Goal: Task Accomplishment & Management: Manage account settings

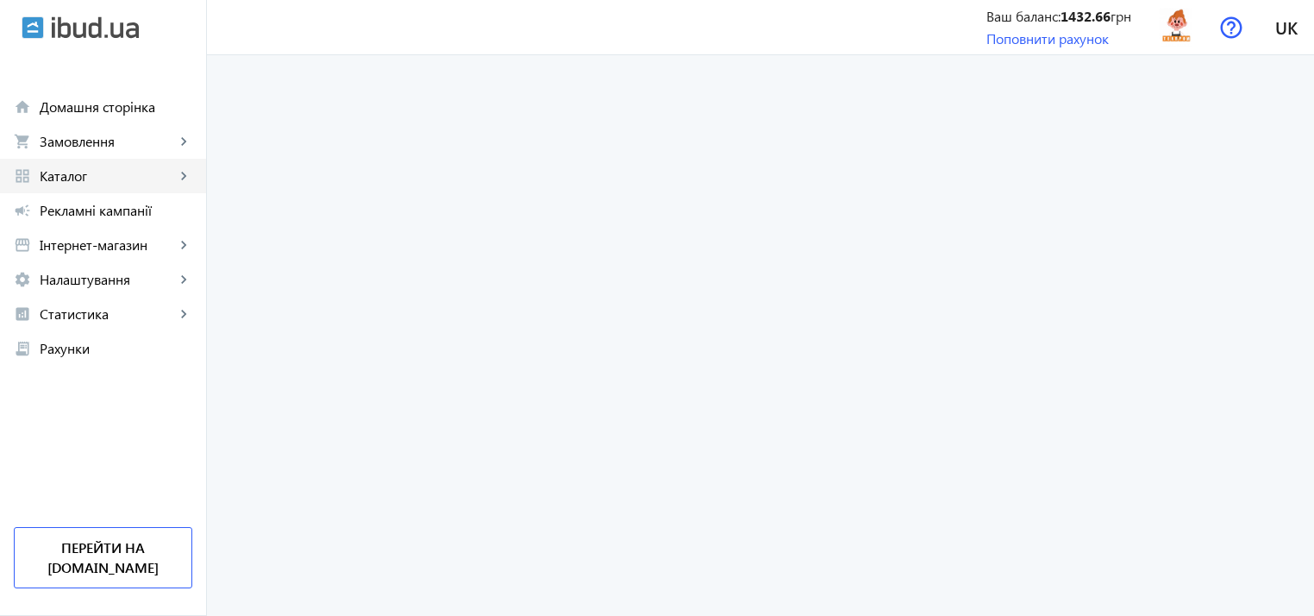
click at [108, 174] on span "Каталог" at bounding box center [107, 175] width 135 height 17
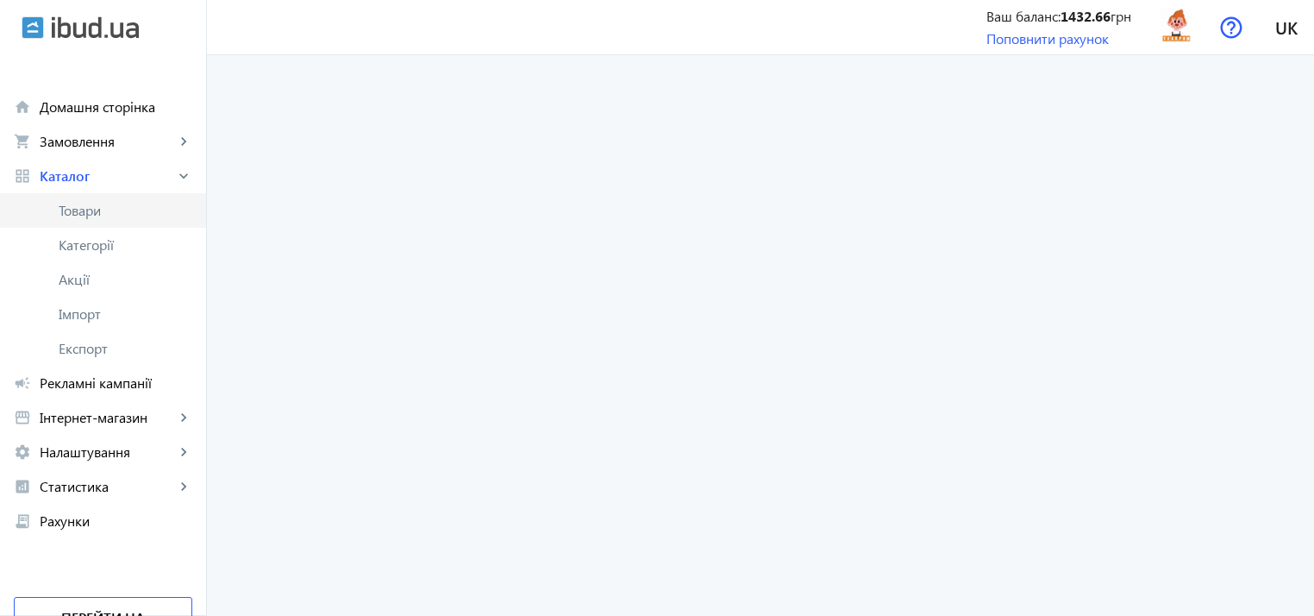
click at [87, 210] on span "Товари" at bounding box center [126, 210] width 134 height 17
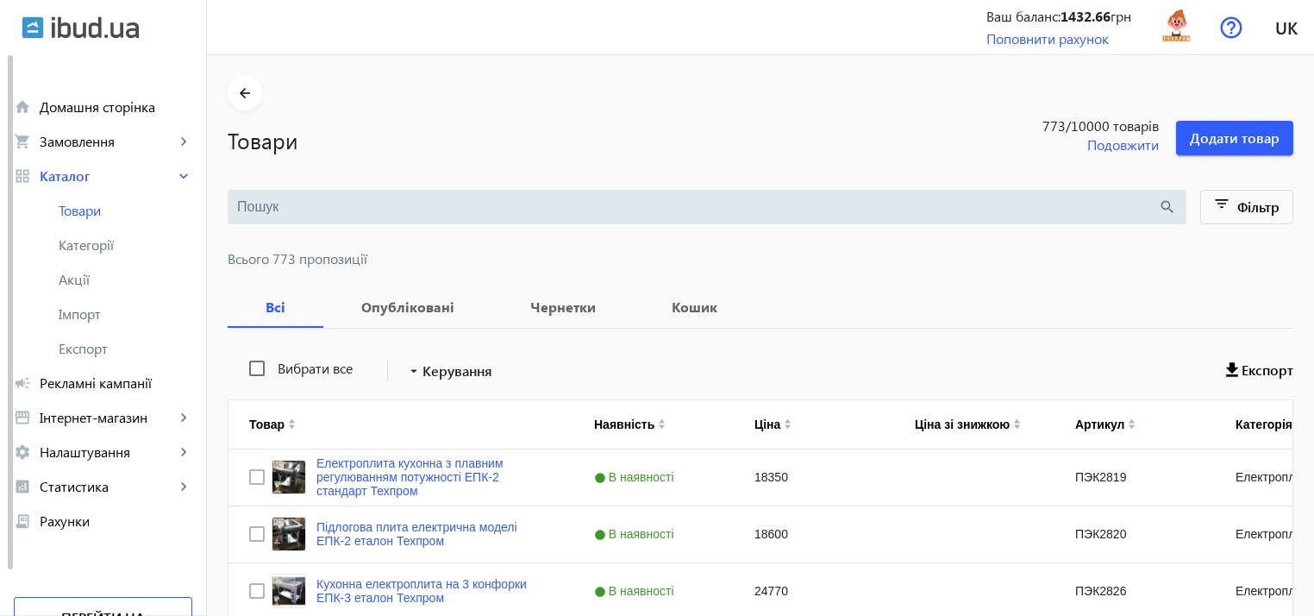
click at [381, 206] on input "search" at bounding box center [697, 206] width 921 height 19
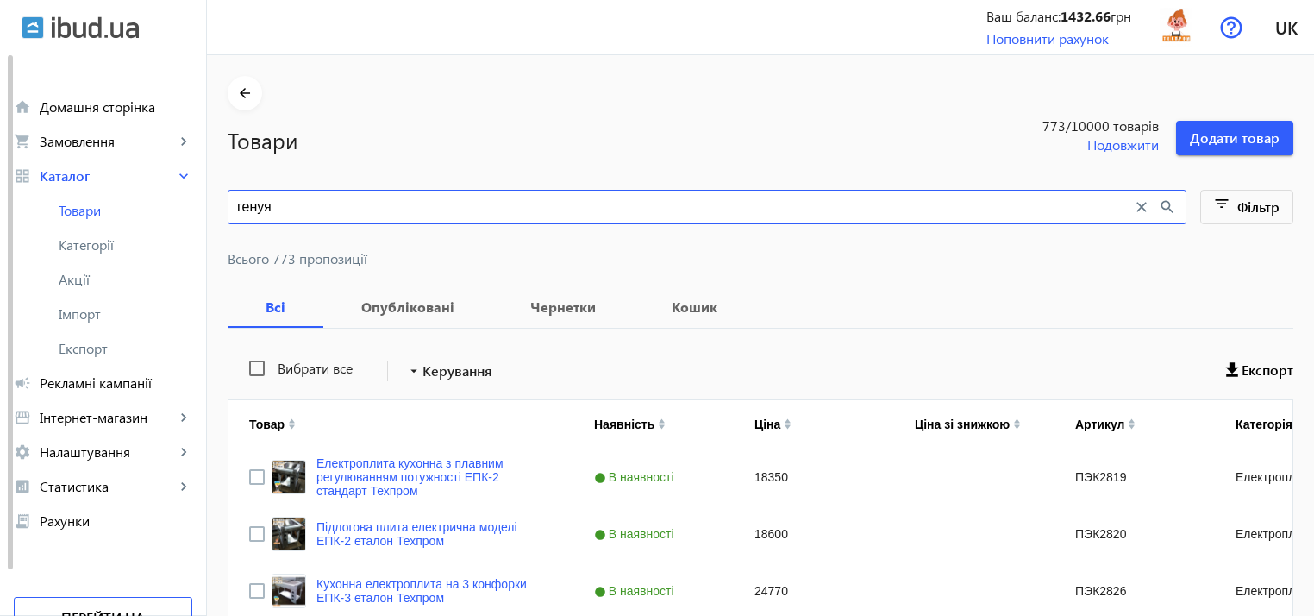
type input "генуя"
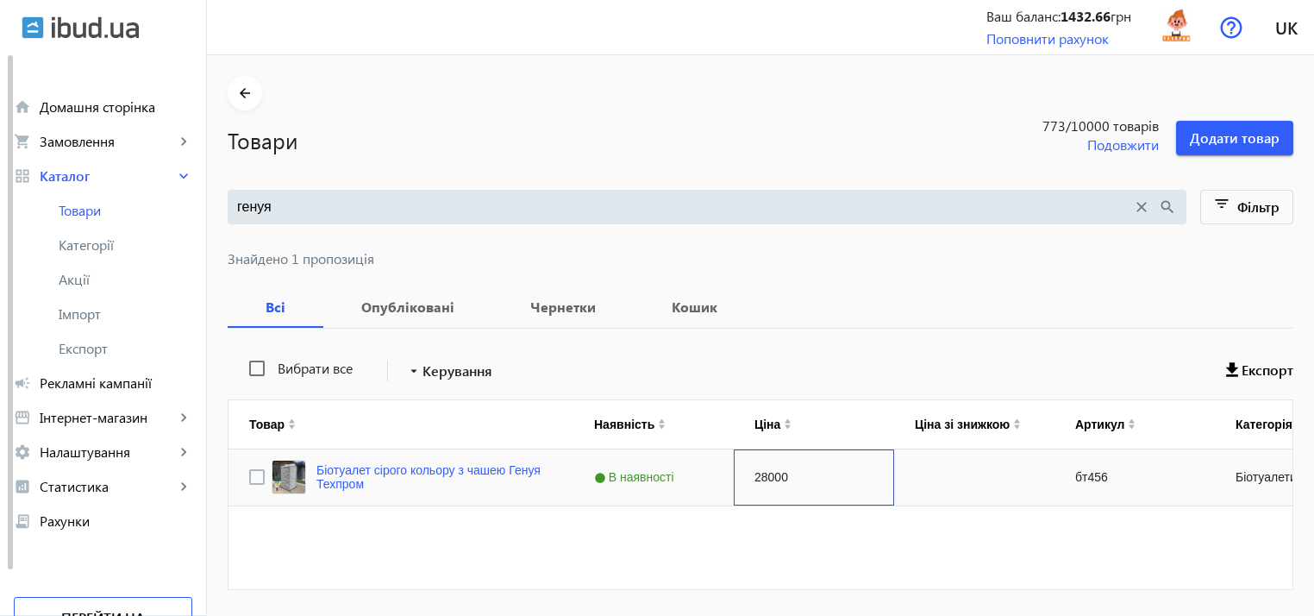
click at [766, 474] on div "28000" at bounding box center [814, 477] width 160 height 56
click at [775, 476] on div "28000" at bounding box center [814, 477] width 160 height 56
click at [785, 472] on input "28000" at bounding box center [814, 477] width 146 height 34
drag, startPoint x: 787, startPoint y: 474, endPoint x: 722, endPoint y: 470, distance: 65.7
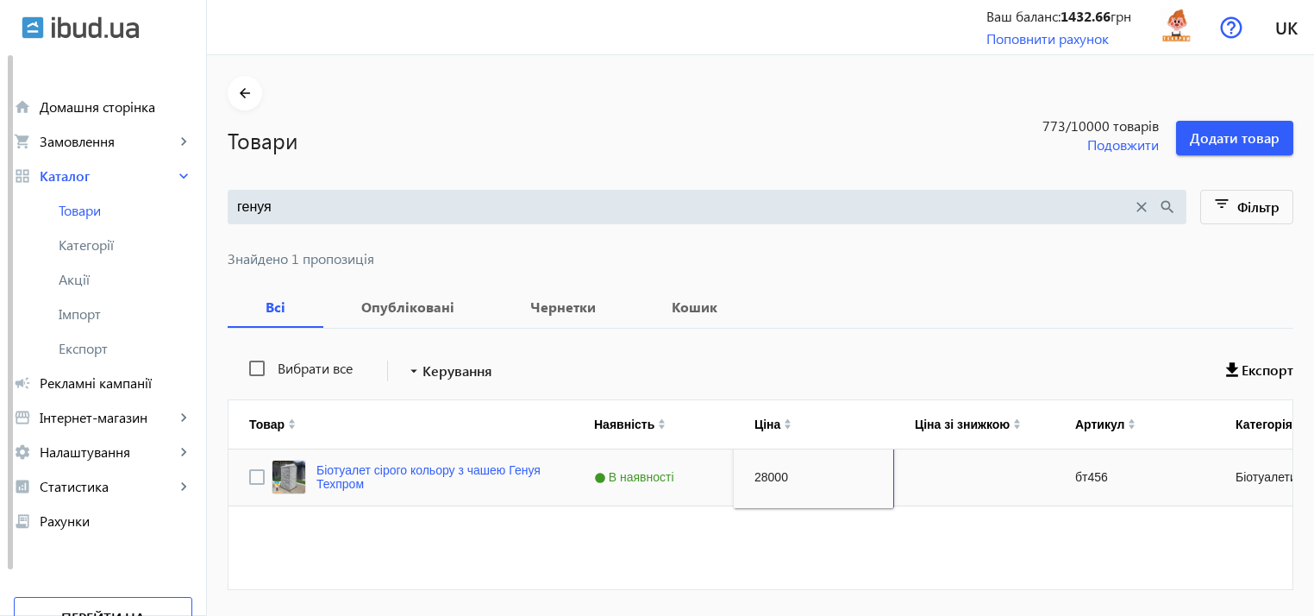
click at [722, 470] on div "Біотуалет сірого кольору з чашею Генуя Техпром В наявності 28000 бт456 Біотуале…" at bounding box center [932, 477] width 1406 height 57
type input "30000"
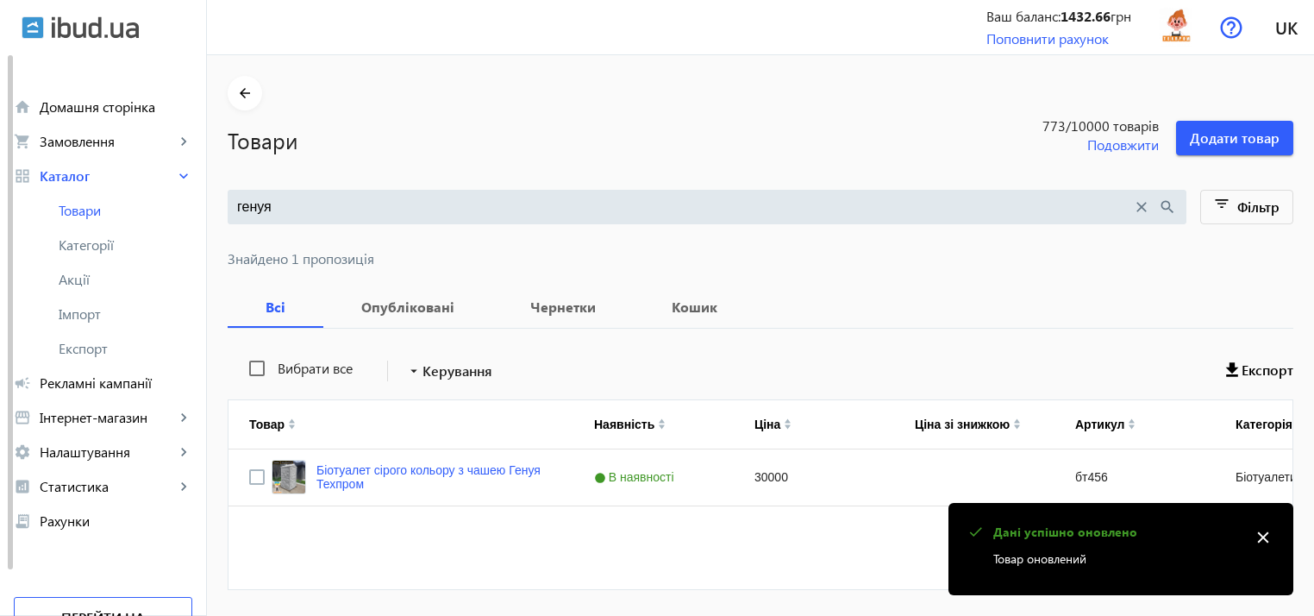
click at [855, 551] on div "Біотуалет сірого кольору з чашею Генуя Техпром В наявності 30000 бт456 Біотуале…" at bounding box center [932, 513] width 1406 height 129
click at [775, 480] on div "30000" at bounding box center [814, 477] width 160 height 56
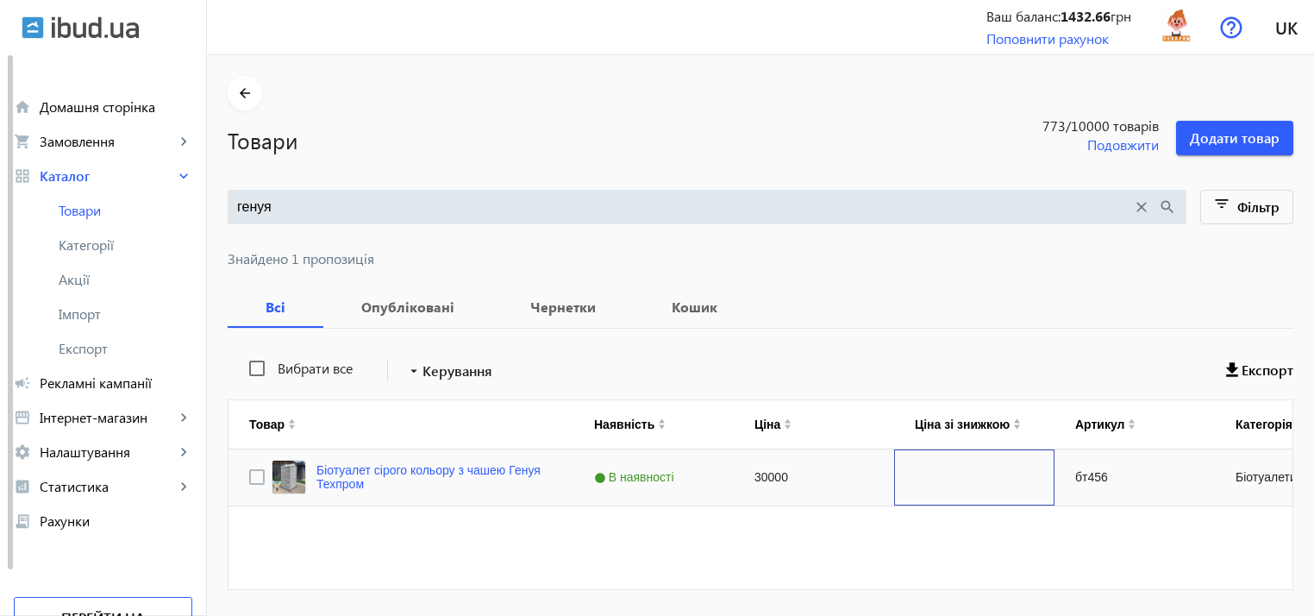
click at [916, 466] on div "Press SPACE to select this row." at bounding box center [974, 477] width 160 height 56
click at [849, 544] on div "Біотуалет сірого кольору з чашею Генуя Техпром В наявності 30000 30000 бт456 Бі…" at bounding box center [932, 513] width 1406 height 129
click at [836, 277] on prices "генуя close search filter_list Фільтр Знайдено 1 пропозиція Всі Опубліковані Че…" at bounding box center [761, 400] width 1066 height 421
click at [780, 523] on div "Біотуалет сірого кольору з чашею Генуя Техпром В наявності 30000 30000 бт456 Бі…" at bounding box center [932, 513] width 1406 height 129
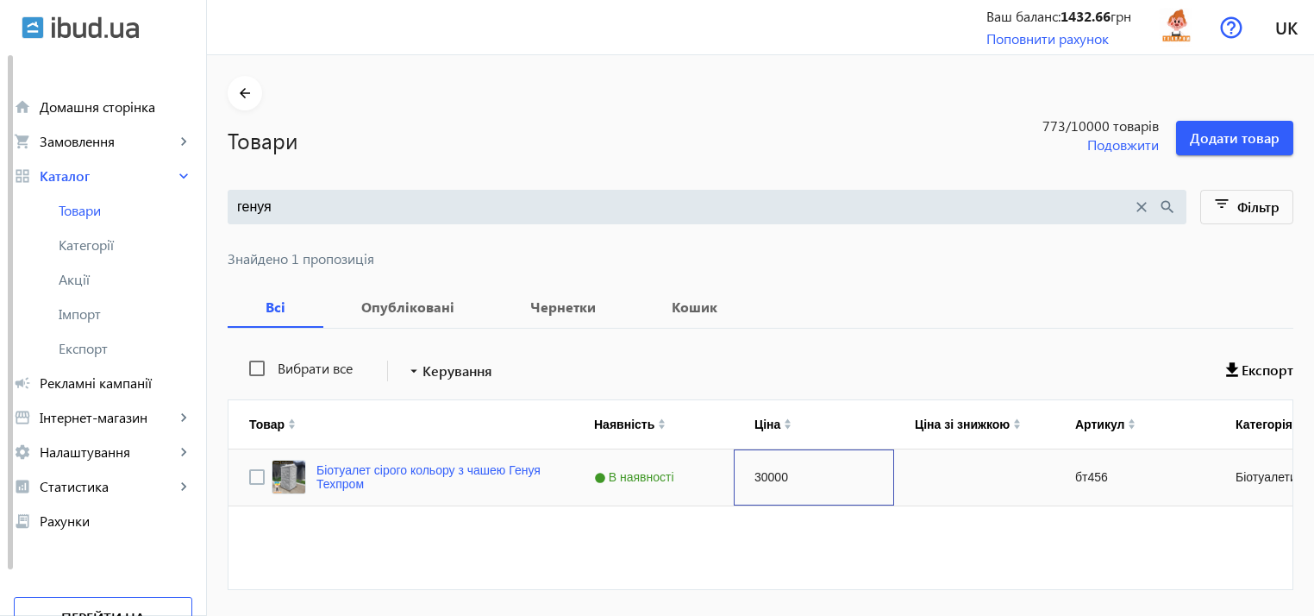
click at [774, 486] on div "30000" at bounding box center [814, 477] width 160 height 56
click at [755, 536] on div "Біотуалет сірого кольору з чашею Генуя Техпром В наявності 30000 бт456 Біотуале…" at bounding box center [932, 513] width 1406 height 129
